Goal: Obtain resource: Download file/media

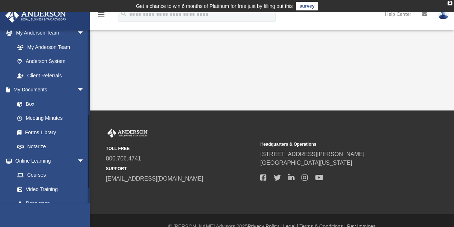
scroll to position [195, 0]
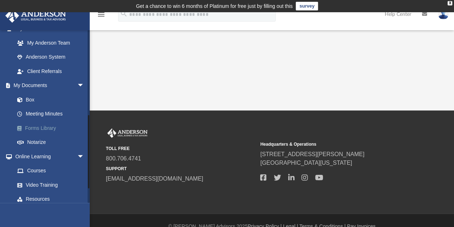
click at [51, 129] on link "Forms Library" at bounding box center [52, 128] width 85 height 14
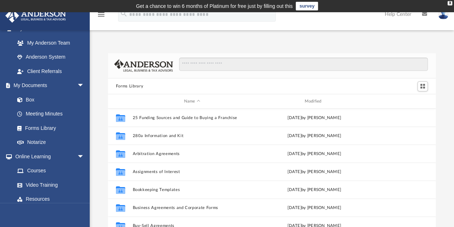
scroll to position [158, 322]
click at [203, 65] on input "Search files and folders" at bounding box center [303, 64] width 249 height 14
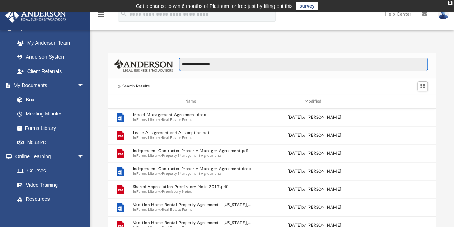
scroll to position [755, 0]
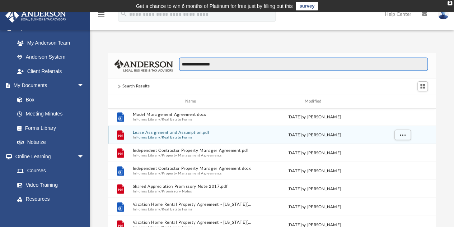
type input "**********"
click at [172, 133] on button "Lease Assignment and Assumption.pdf" at bounding box center [192, 132] width 119 height 5
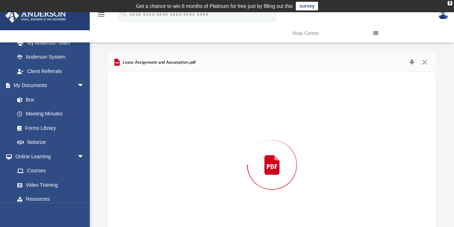
scroll to position [31, 0]
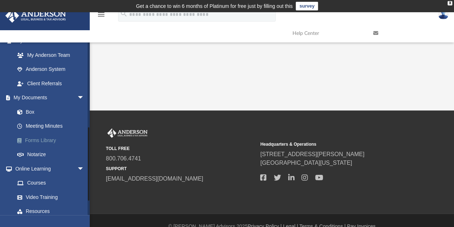
click at [44, 138] on link "Forms Library" at bounding box center [52, 140] width 85 height 14
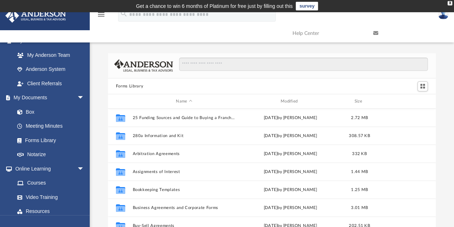
scroll to position [158, 322]
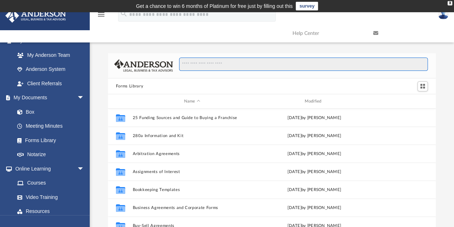
click at [216, 65] on input "Search files and folders" at bounding box center [303, 64] width 249 height 14
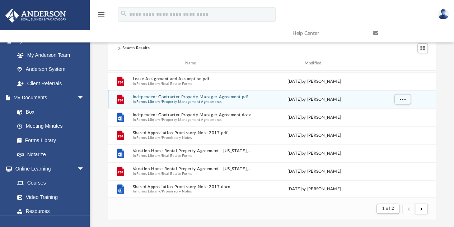
scroll to position [38, 0]
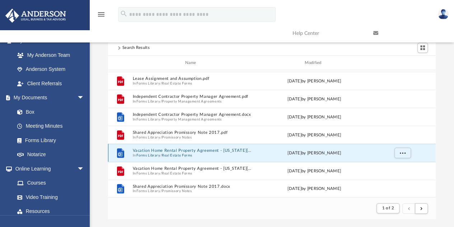
click at [157, 150] on button "Vacation Home Rental Property Agreement - [US_STATE][GEOGRAPHIC_DATA]docx" at bounding box center [192, 150] width 119 height 5
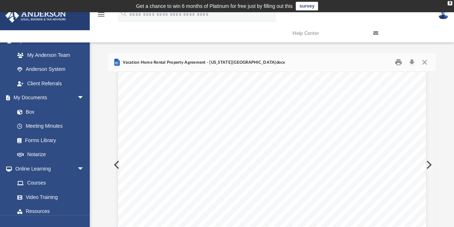
scroll to position [0, 0]
click at [426, 61] on button "Close" at bounding box center [424, 62] width 13 height 11
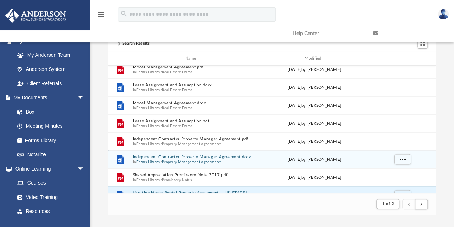
scroll to position [721, 0]
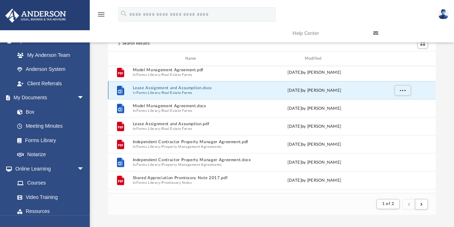
click at [159, 87] on button "Lease Assignment and Assumption.docx" at bounding box center [192, 87] width 119 height 5
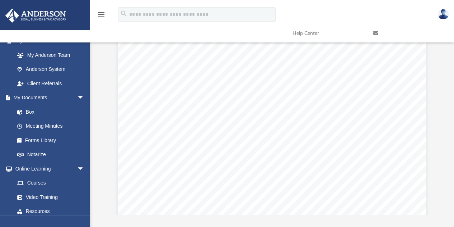
scroll to position [0, 0]
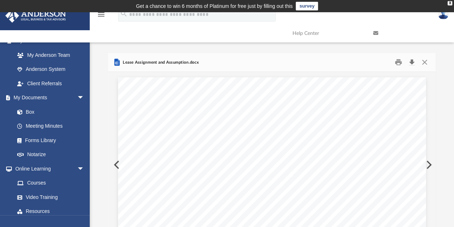
click at [414, 61] on button "Download" at bounding box center [411, 62] width 13 height 11
click at [427, 61] on button "Close" at bounding box center [424, 62] width 13 height 11
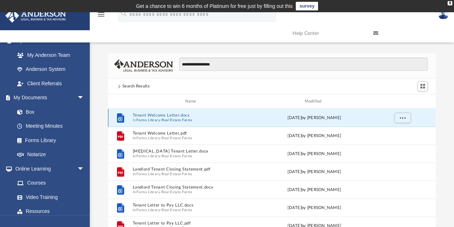
click at [180, 117] on button "Tenant Welcome Letter.docx" at bounding box center [192, 115] width 119 height 5
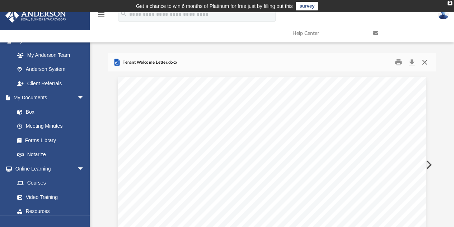
click at [426, 62] on button "Close" at bounding box center [424, 62] width 13 height 11
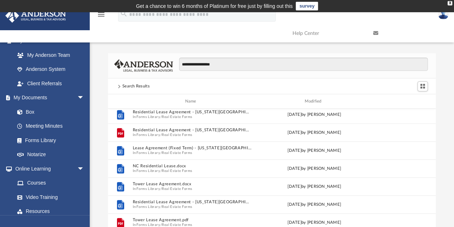
scroll to position [282, 0]
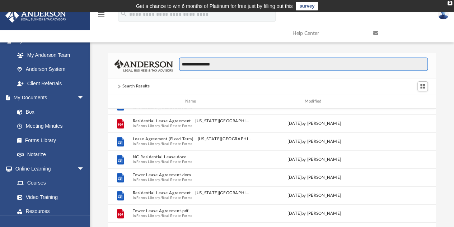
click at [193, 63] on input "**********" at bounding box center [303, 64] width 249 height 14
click at [215, 62] on input "**********" at bounding box center [303, 64] width 249 height 14
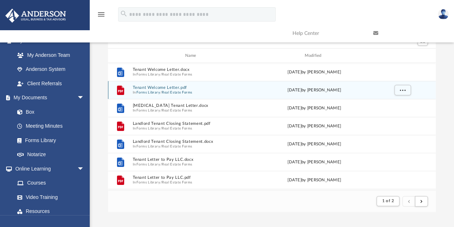
scroll to position [0, 0]
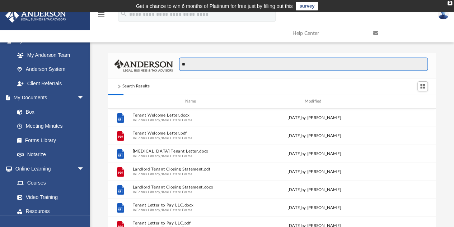
type input "*"
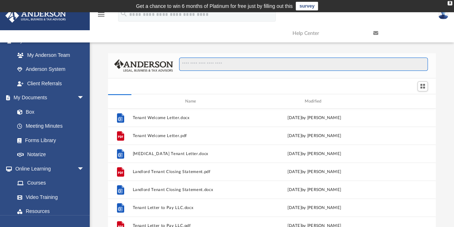
scroll to position [158, 322]
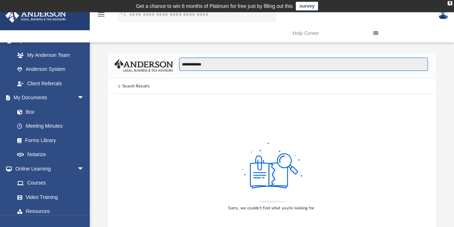
click at [196, 65] on input "**********" at bounding box center [303, 64] width 249 height 14
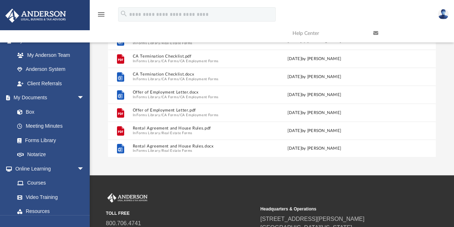
scroll to position [101, 0]
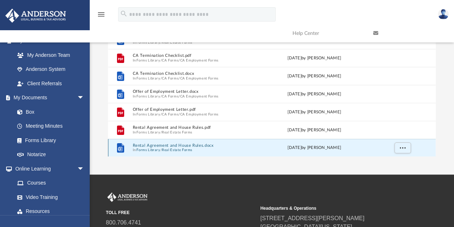
click at [180, 145] on button "Rental Agreement and House Rules.docx" at bounding box center [192, 145] width 119 height 5
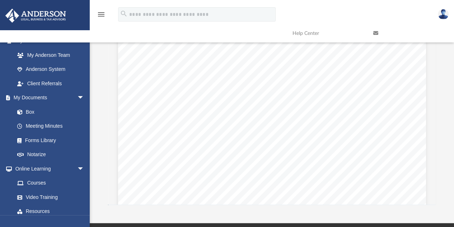
scroll to position [419, 0]
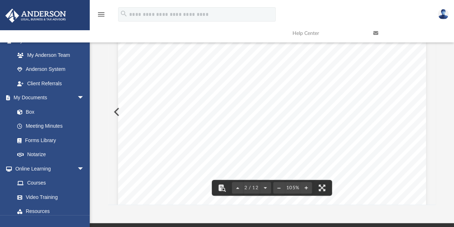
drag, startPoint x: 180, startPoint y: 145, endPoint x: 137, endPoint y: 153, distance: 43.0
click at [137, 153] on div "Page 2 of 12 ______GUEST(S) INITIALS Short - Term Lease Agreement Condo - House…" at bounding box center [272, 214] width 308 height 399
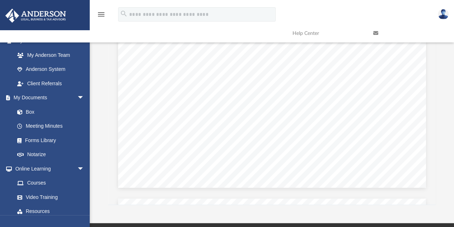
scroll to position [1466, 0]
click at [151, 164] on span "______GUEST(S) INITIALS" at bounding box center [187, 164] width 72 height 6
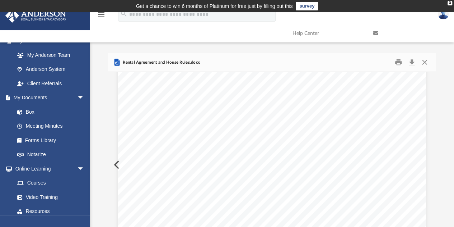
scroll to position [2918, 0]
click at [414, 62] on button "Download" at bounding box center [411, 62] width 13 height 11
click at [426, 61] on button "Close" at bounding box center [424, 62] width 13 height 11
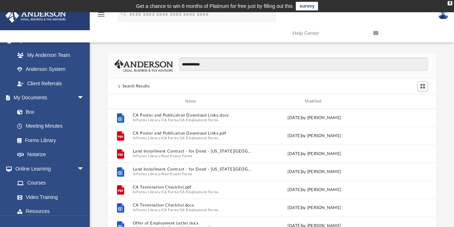
scroll to position [0, 0]
click at [205, 63] on input "**********" at bounding box center [303, 64] width 249 height 14
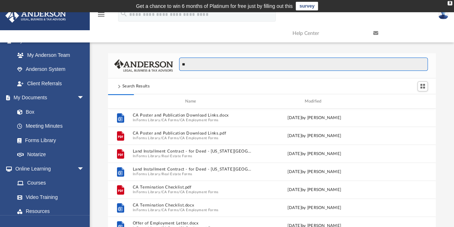
type input "*"
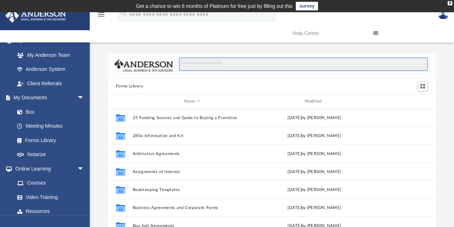
scroll to position [31, 0]
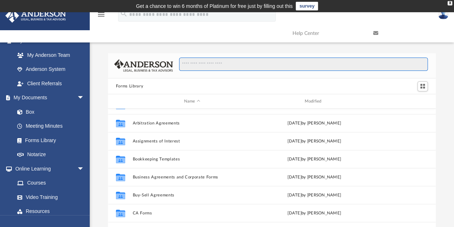
click at [205, 63] on input "Search files and folders" at bounding box center [303, 64] width 249 height 14
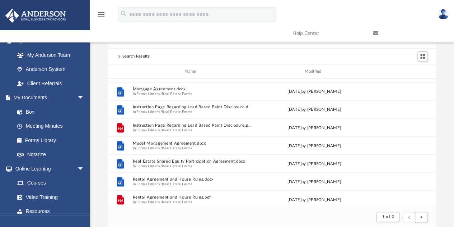
scroll to position [641, 0]
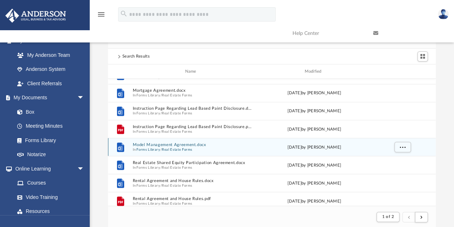
type input "**********"
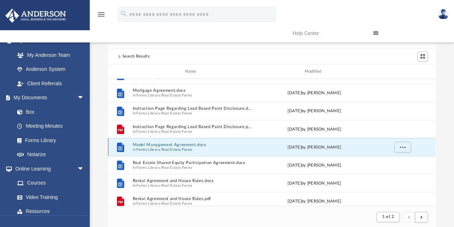
click at [171, 145] on button "Model Management Agreement.docx" at bounding box center [192, 144] width 119 height 5
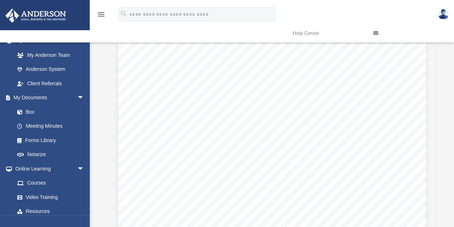
scroll to position [916, 0]
click at [208, 150] on span "responsible" at bounding box center [206, 153] width 28 height 6
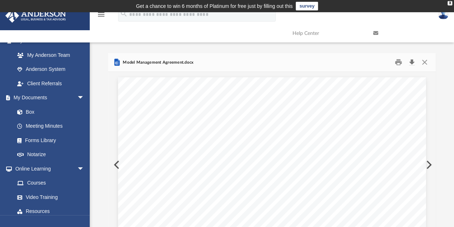
click at [413, 61] on button "Download" at bounding box center [411, 62] width 13 height 11
